Goal: Task Accomplishment & Management: Use online tool/utility

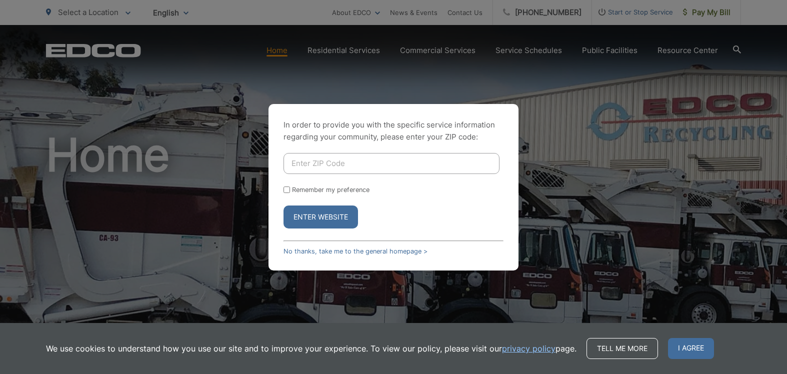
click at [330, 166] on input "Enter ZIP Code" at bounding box center [392, 163] width 216 height 21
type input "90621"
click at [284, 206] on button "Enter Website" at bounding box center [321, 217] width 75 height 23
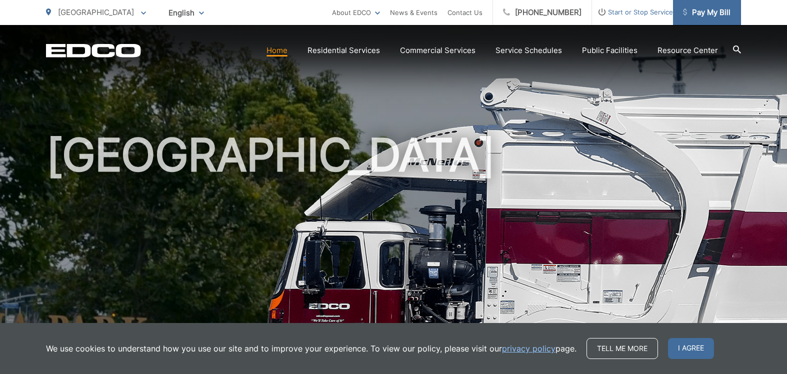
click at [693, 15] on span "Pay My Bill" at bounding box center [707, 13] width 48 height 12
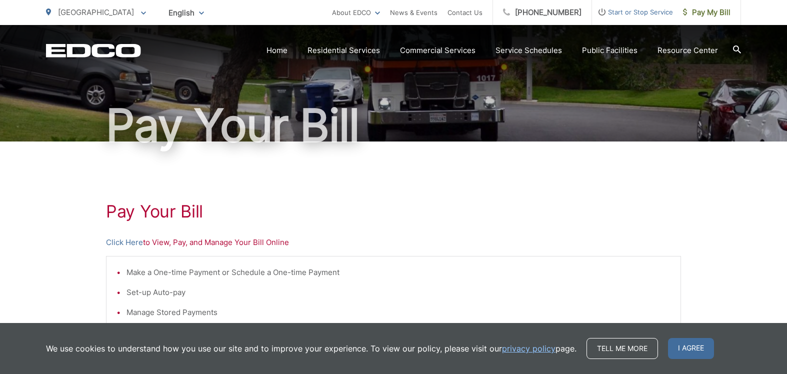
scroll to position [73, 0]
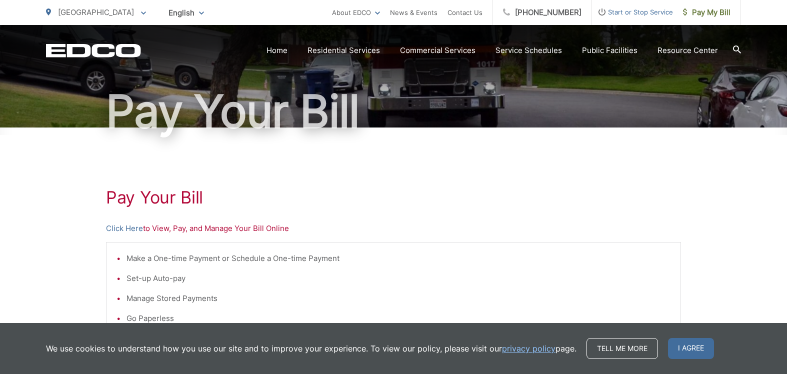
click at [232, 228] on p "Click Here to View, Pay, and Manage Your Bill Online" at bounding box center [393, 229] width 575 height 12
click at [134, 230] on link "Click Here" at bounding box center [124, 229] width 37 height 12
